Goal: Information Seeking & Learning: Learn about a topic

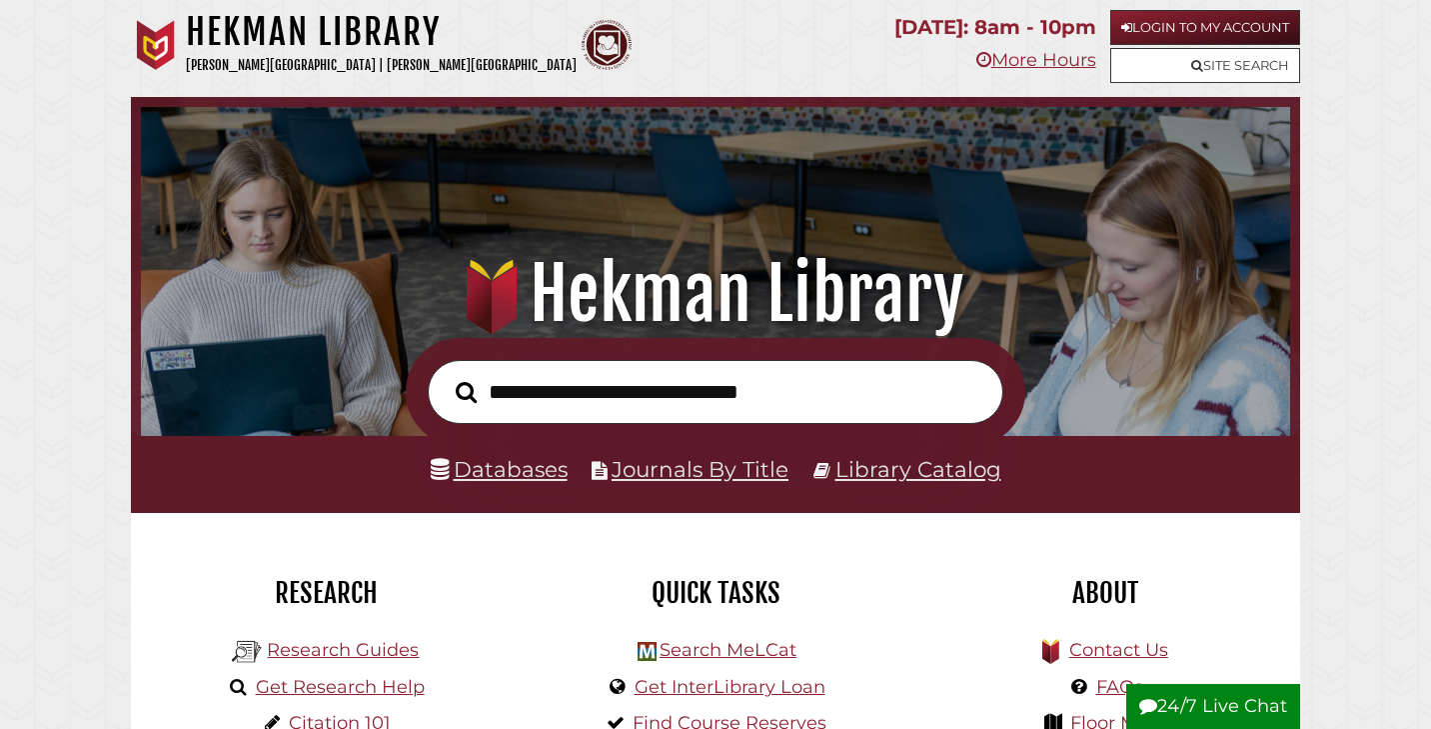
scroll to position [380, 1139]
type input "**********"
click at [466, 391] on button "Search" at bounding box center [466, 392] width 41 height 33
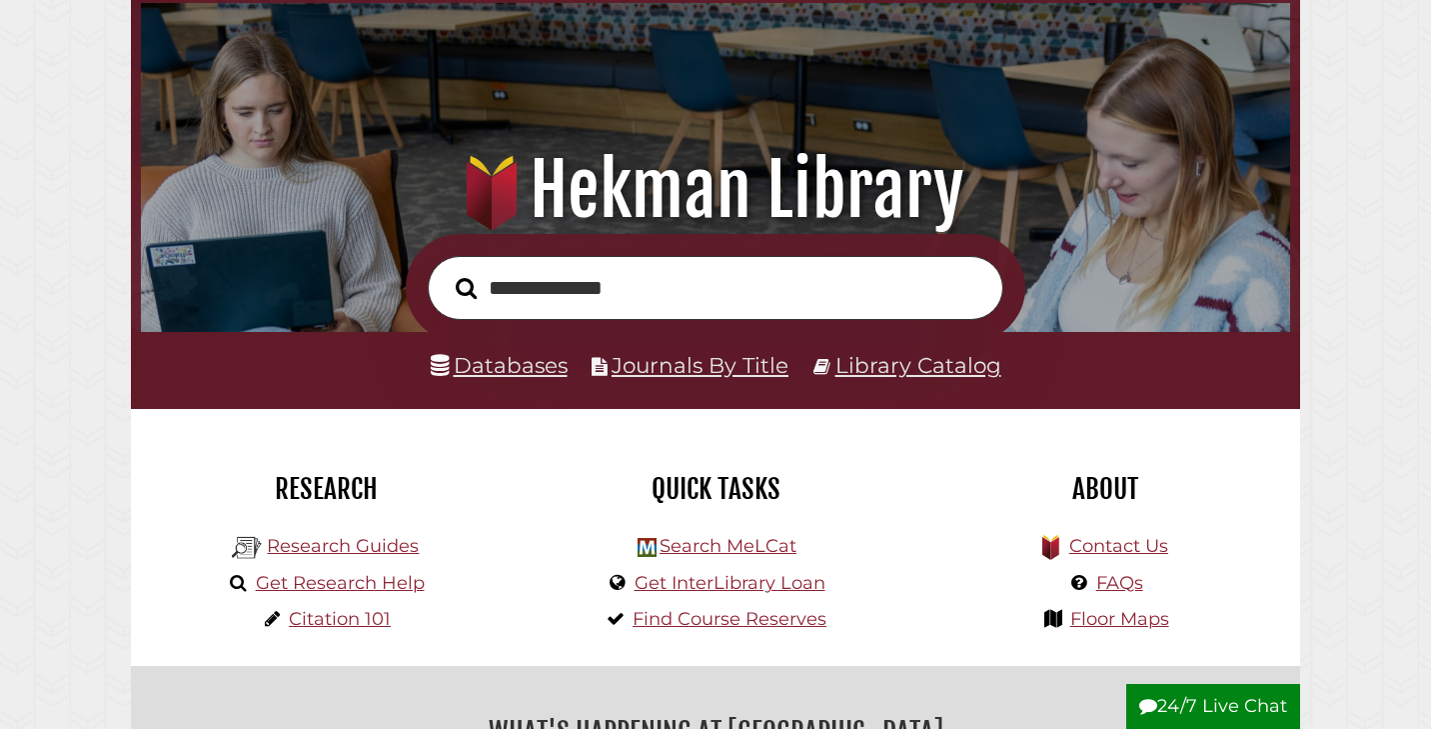
scroll to position [120, 0]
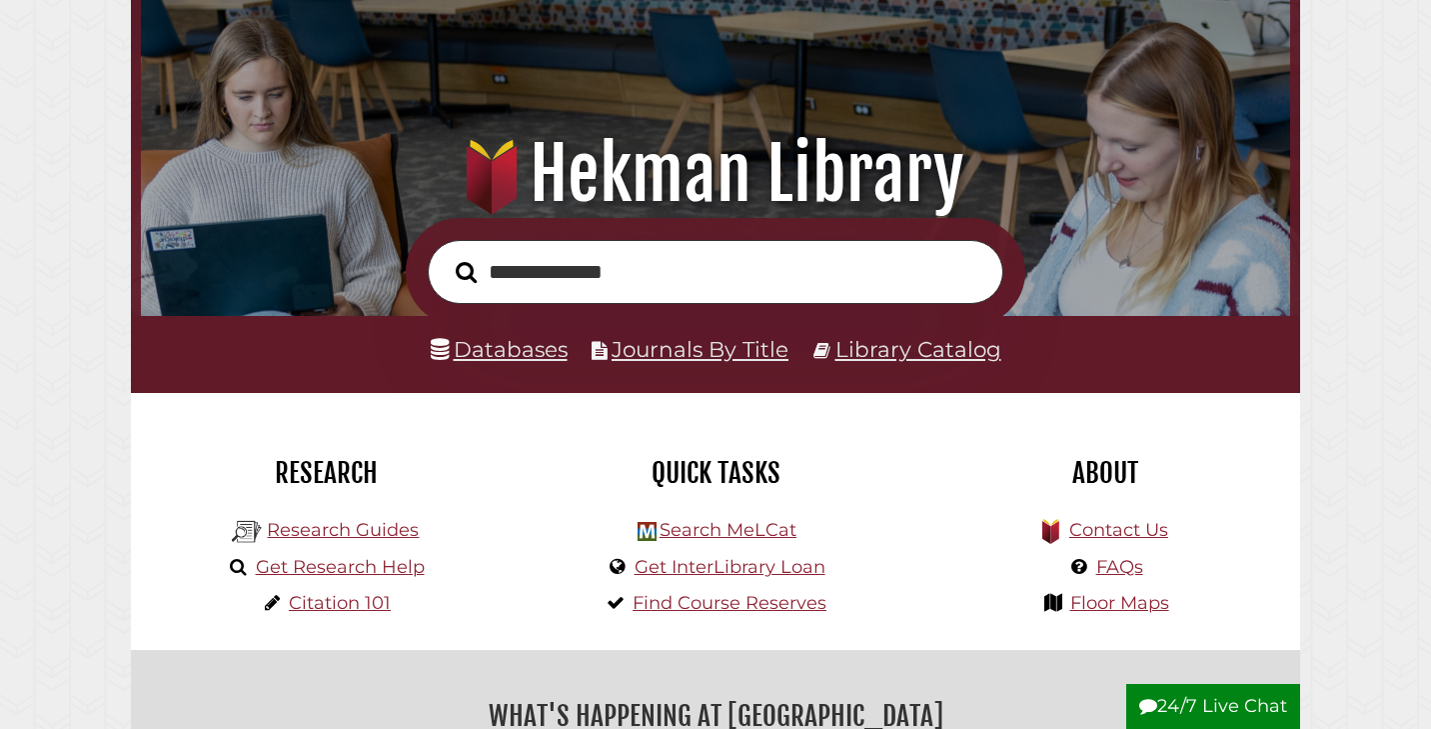
click at [512, 361] on li "Databases" at bounding box center [499, 350] width 137 height 38
click at [512, 358] on link "Databases" at bounding box center [499, 349] width 137 height 26
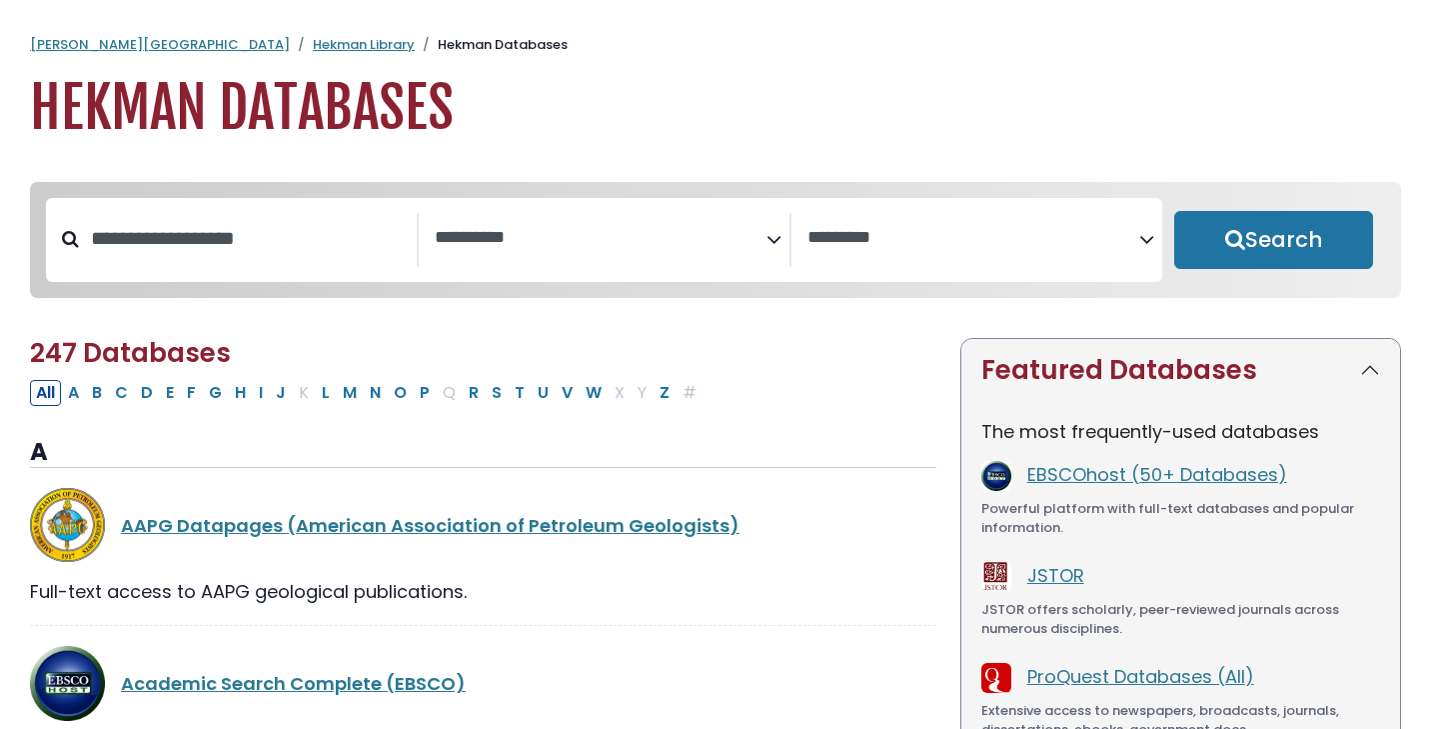
select select "Database Subject Filter"
select select "Database Vendors Filter"
click at [423, 397] on button "P" at bounding box center [425, 393] width 22 height 26
select select "Database Subject Filter"
select select "Database Vendors Filter"
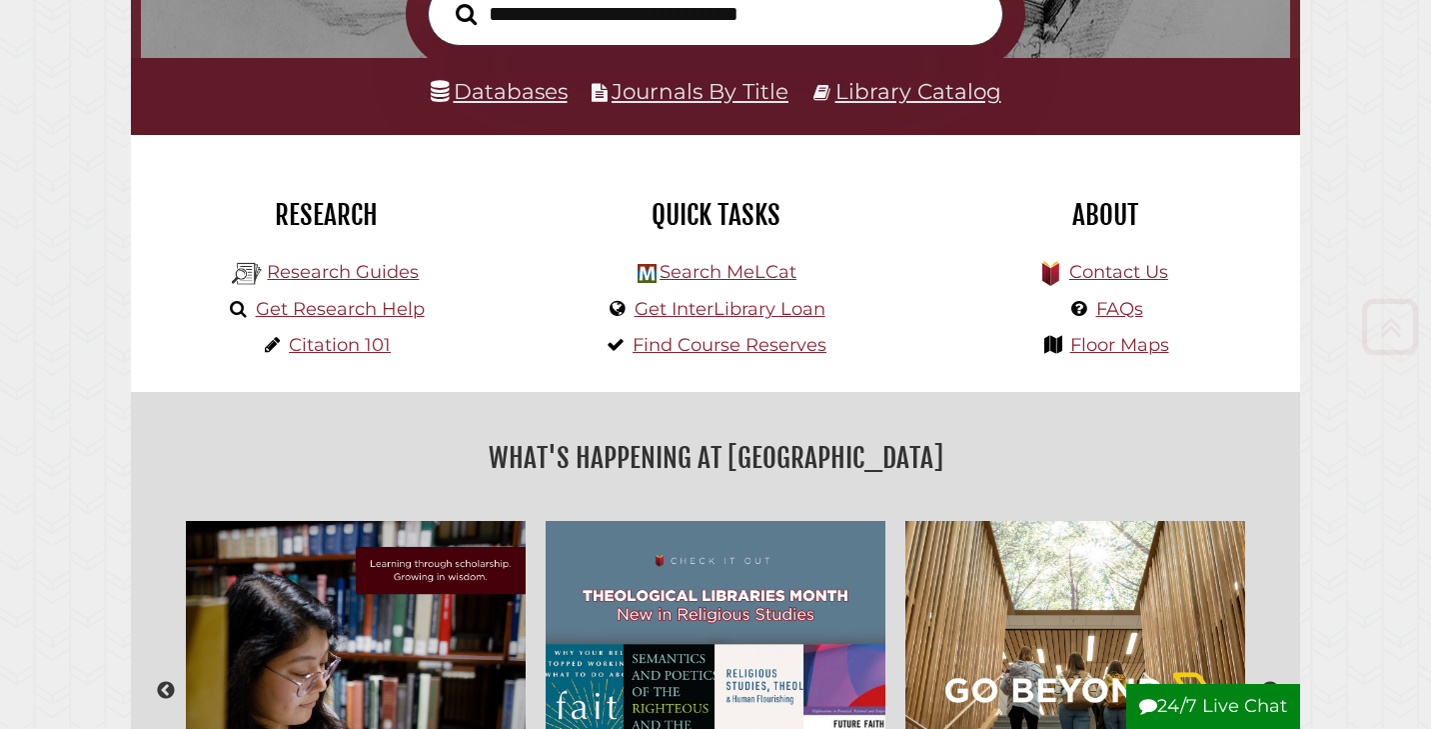
scroll to position [414, 0]
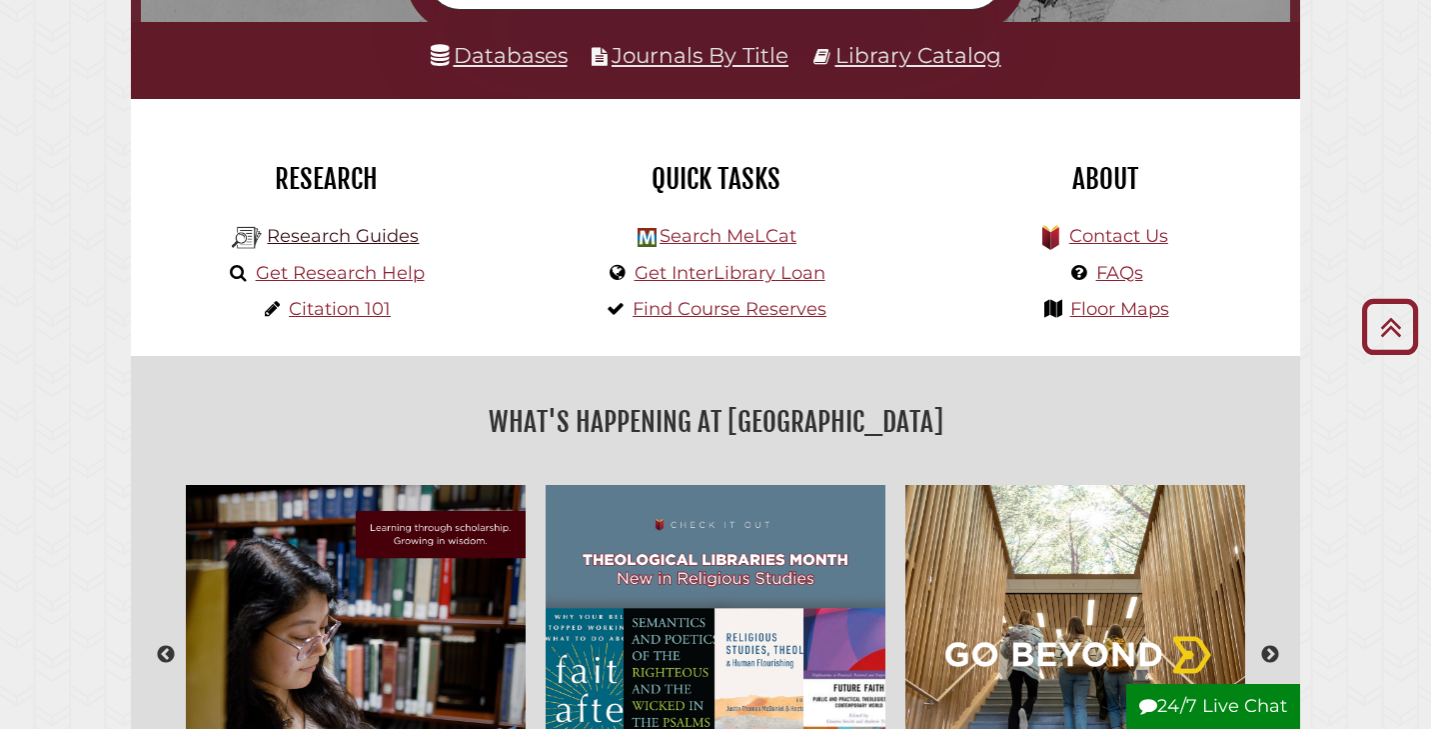
click at [360, 241] on link "Research Guides" at bounding box center [343, 236] width 152 height 22
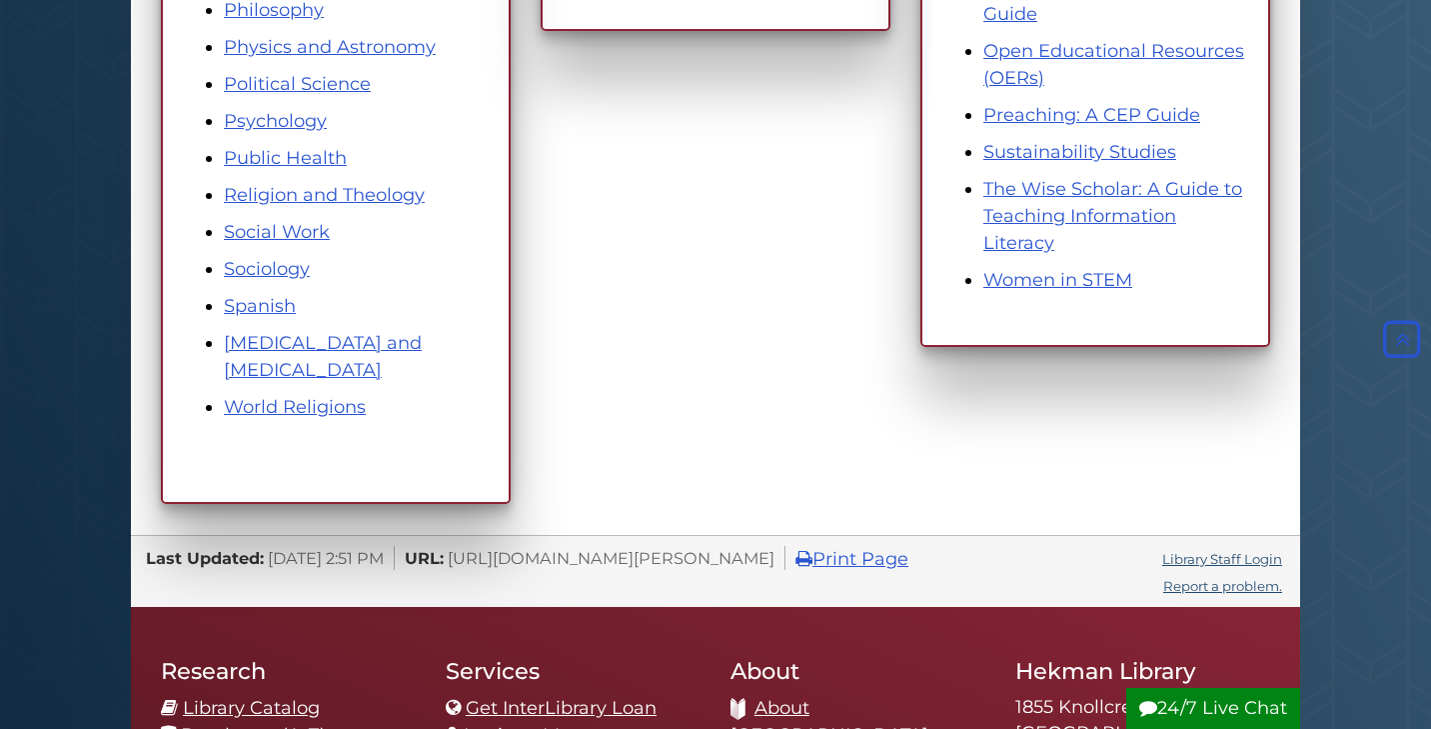
scroll to position [1290, 0]
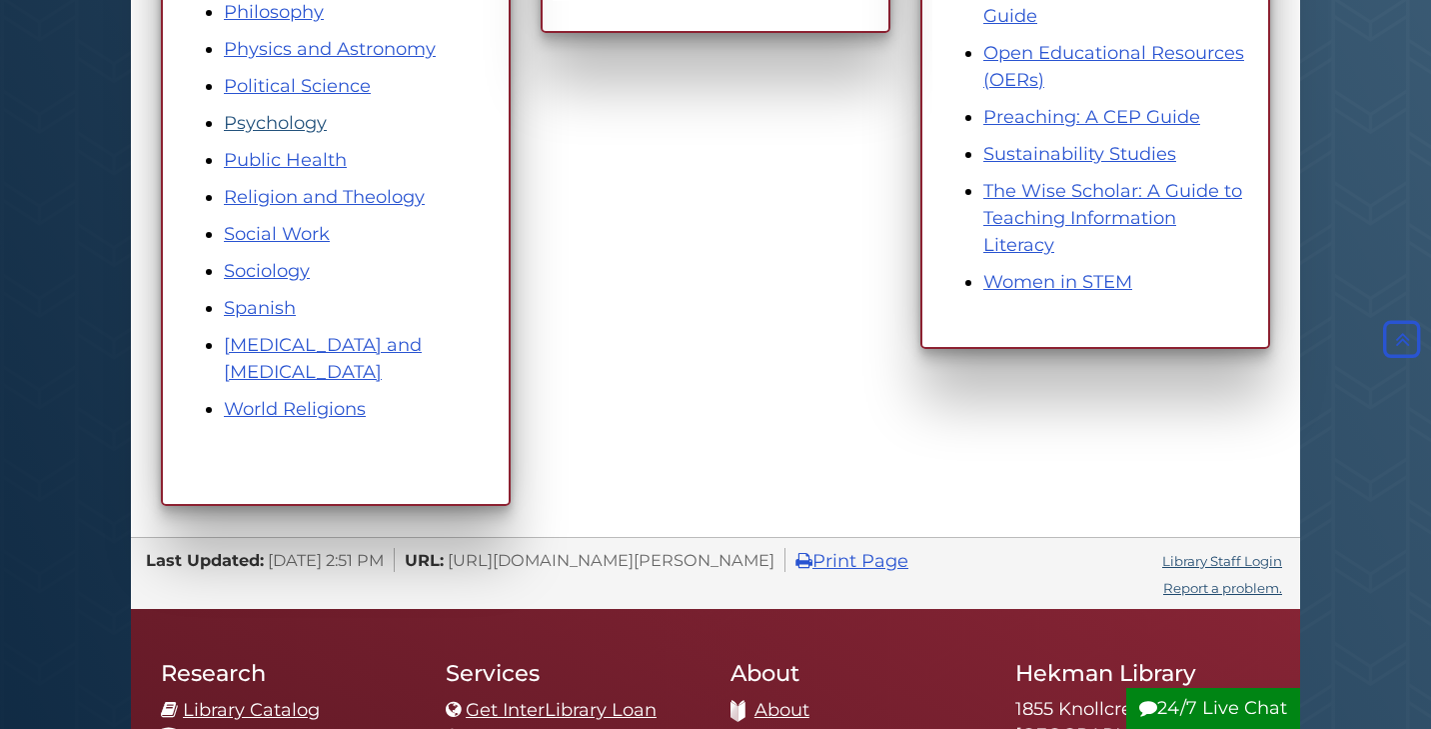
click at [286, 116] on link "Psychology" at bounding box center [275, 123] width 103 height 22
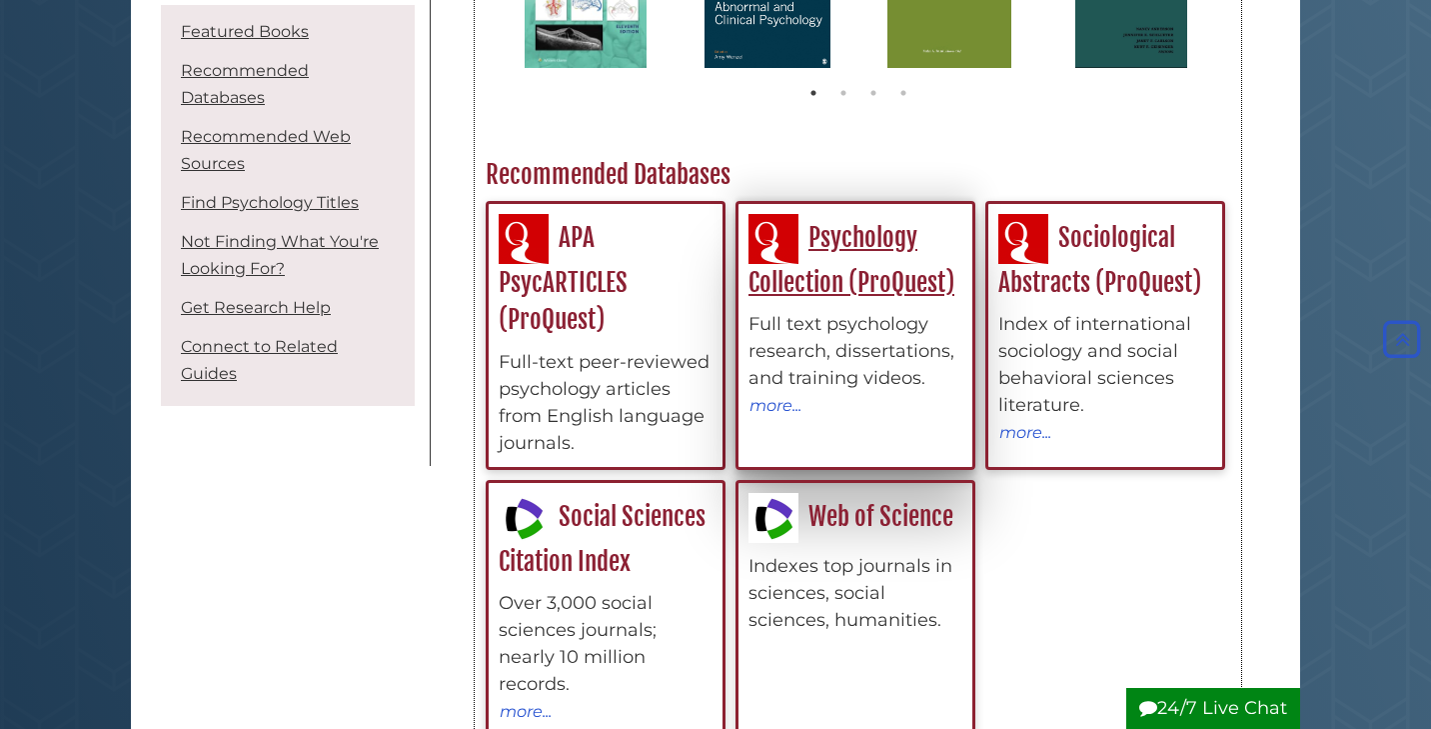
click at [870, 289] on link "Psychology Collection (ProQuest)" at bounding box center [852, 260] width 206 height 76
